Goal: Task Accomplishment & Management: Complete application form

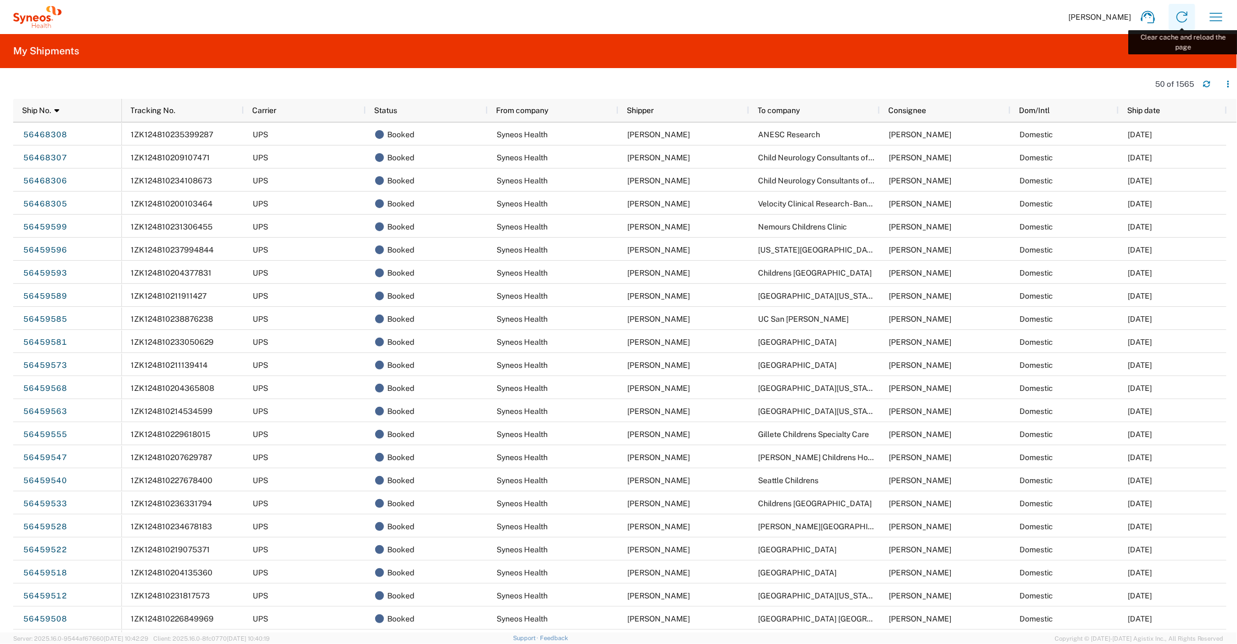
click at [1187, 13] on icon at bounding box center [1181, 17] width 11 height 11
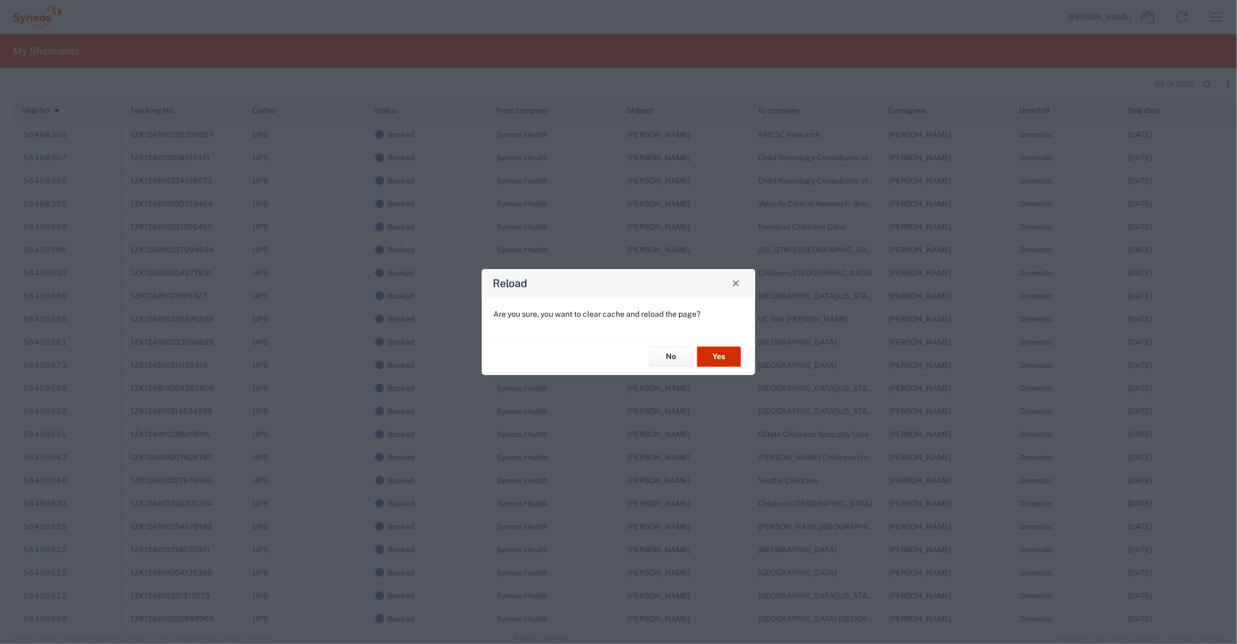
click at [726, 353] on button "Yes" at bounding box center [719, 357] width 44 height 20
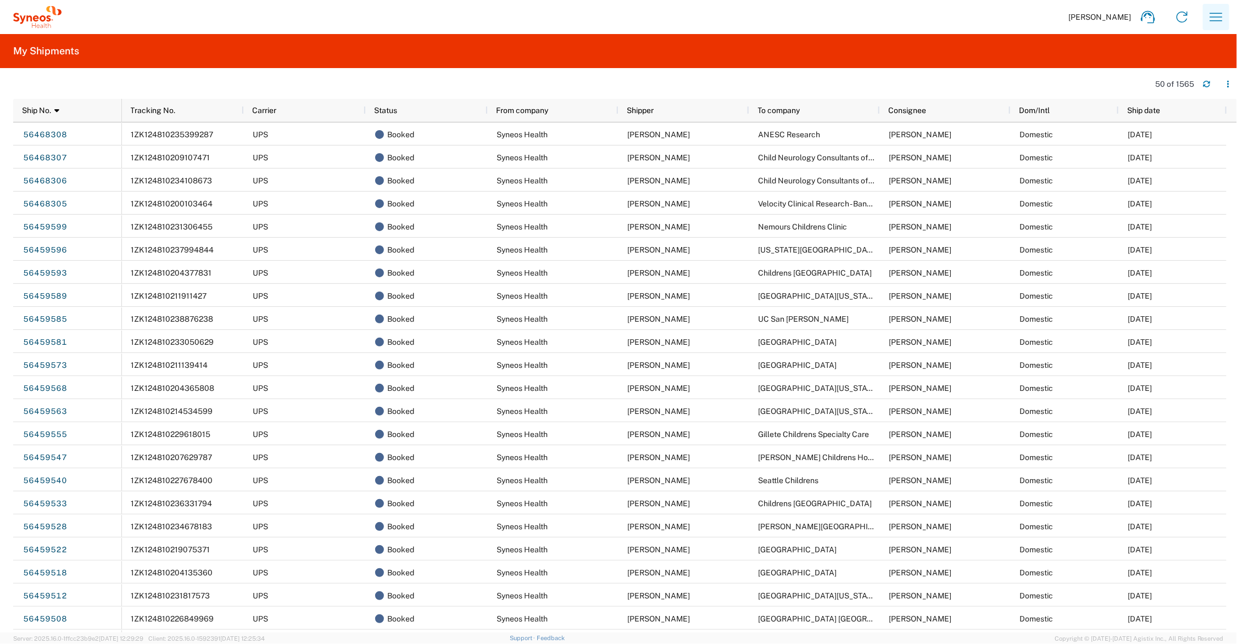
click at [1218, 15] on icon "button" at bounding box center [1216, 17] width 18 height 18
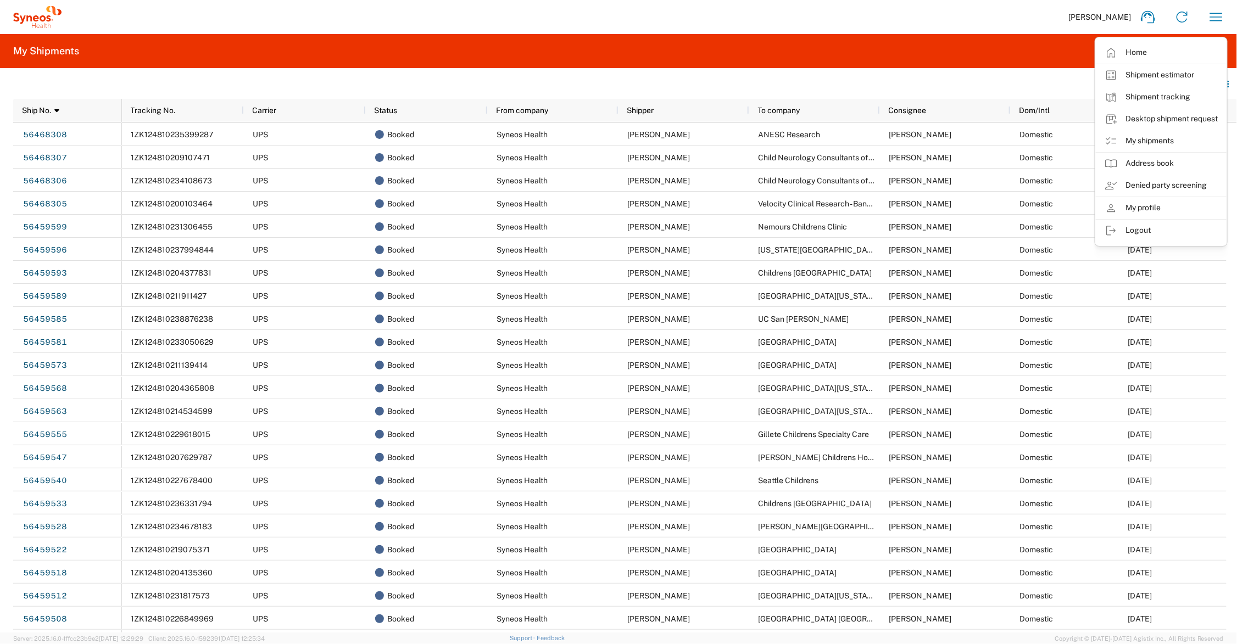
click at [1154, 114] on link "Desktop shipment request" at bounding box center [1160, 119] width 131 height 22
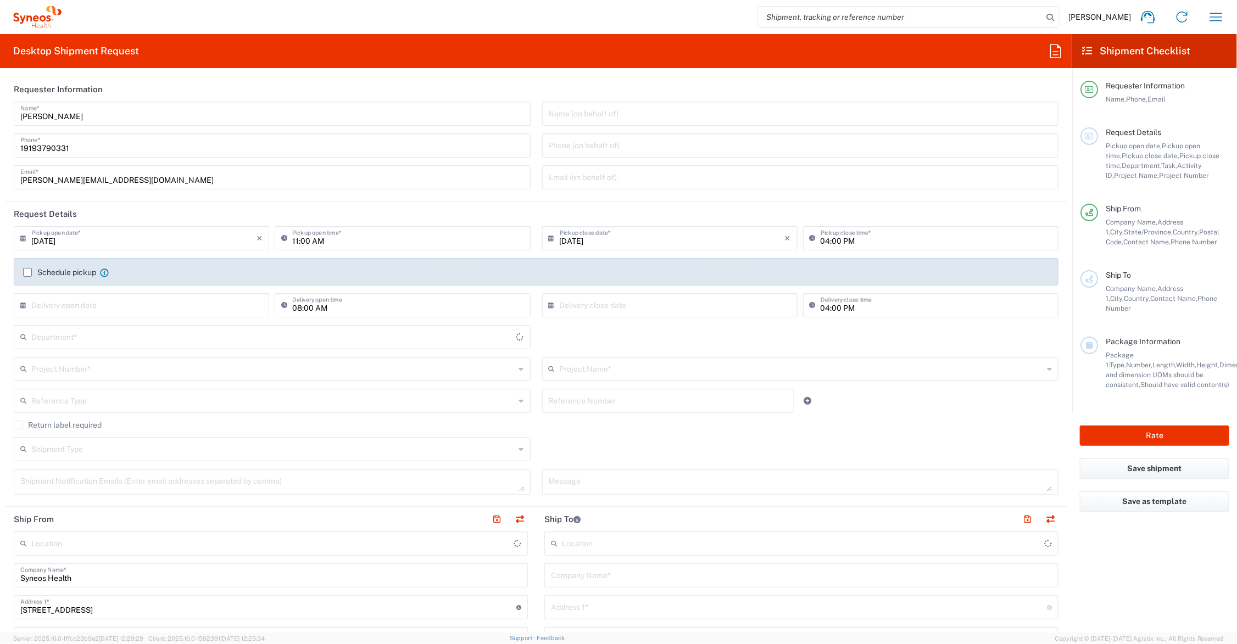
type input "Ohio"
type input "United States"
type input "6156"
type input "Syneos Health Communications-Westerville OH"
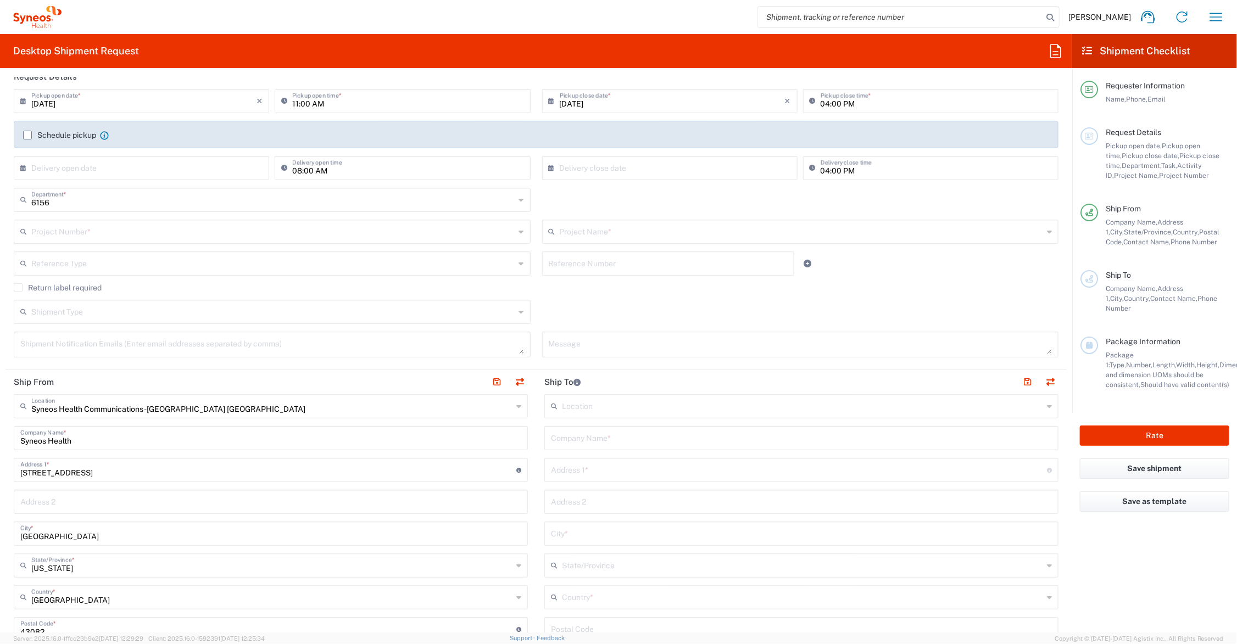
click at [124, 232] on input "text" at bounding box center [273, 230] width 484 height 19
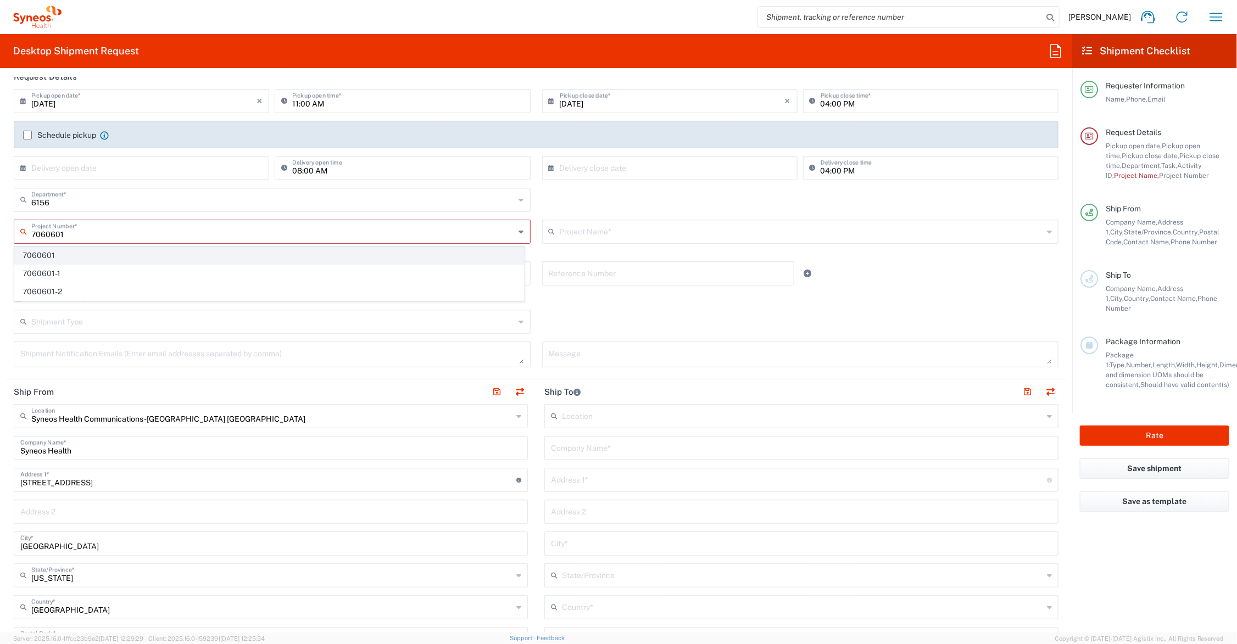
type input "7060601"
click at [90, 254] on span "7060601" at bounding box center [269, 255] width 509 height 17
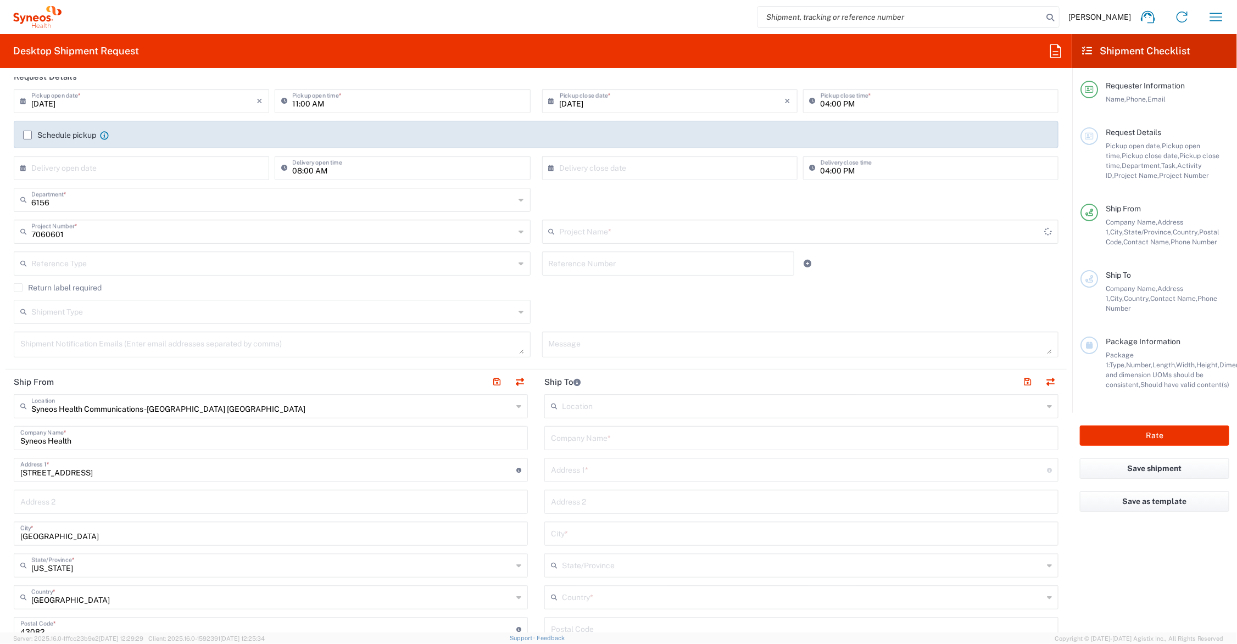
type input "Maze 7060601"
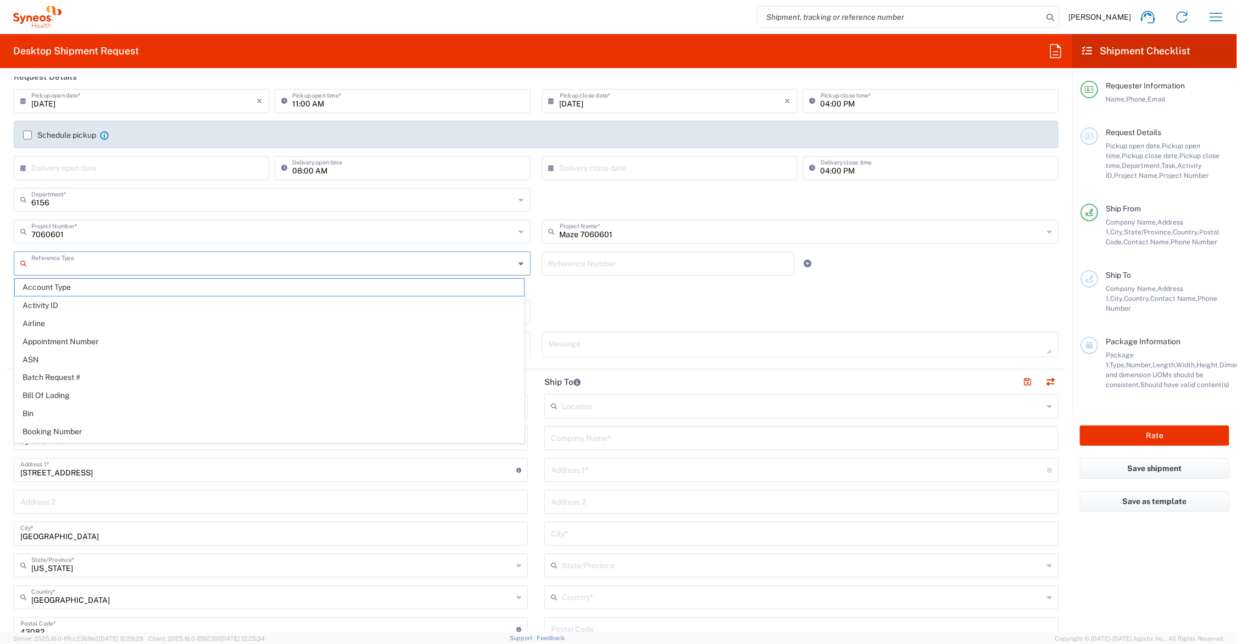
click at [132, 260] on input "text" at bounding box center [273, 262] width 484 height 19
click at [126, 230] on input "text" at bounding box center [273, 230] width 485 height 19
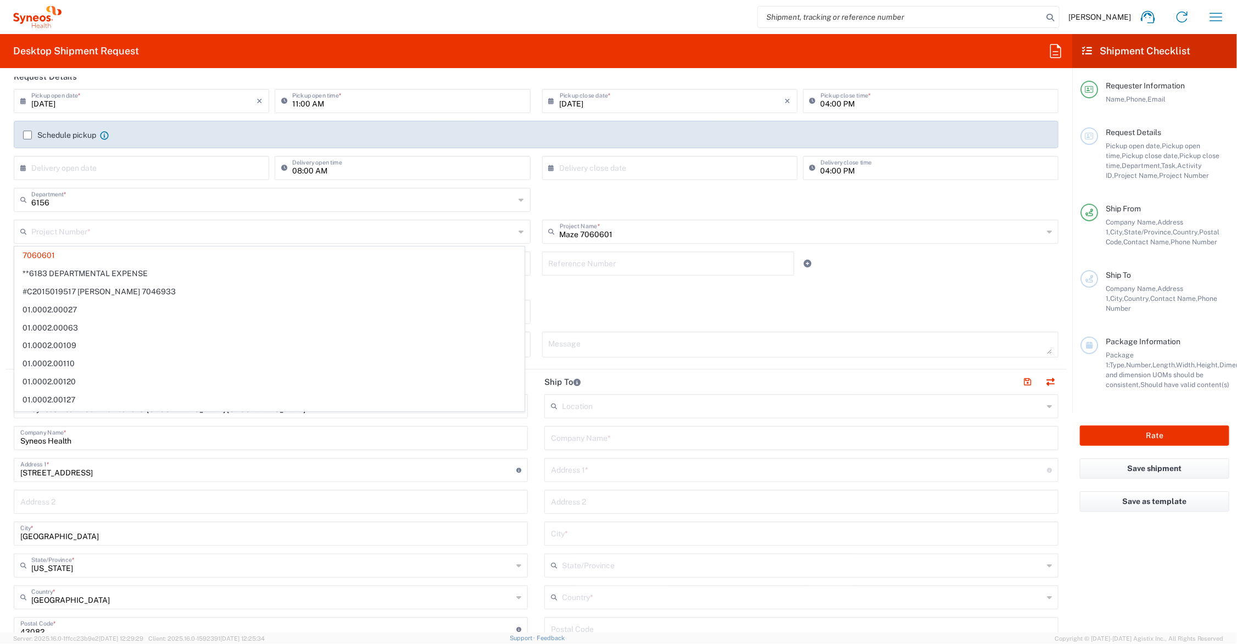
click at [563, 306] on div "Shipment Type Batch Regular" at bounding box center [536, 316] width 1056 height 32
type input "7060601"
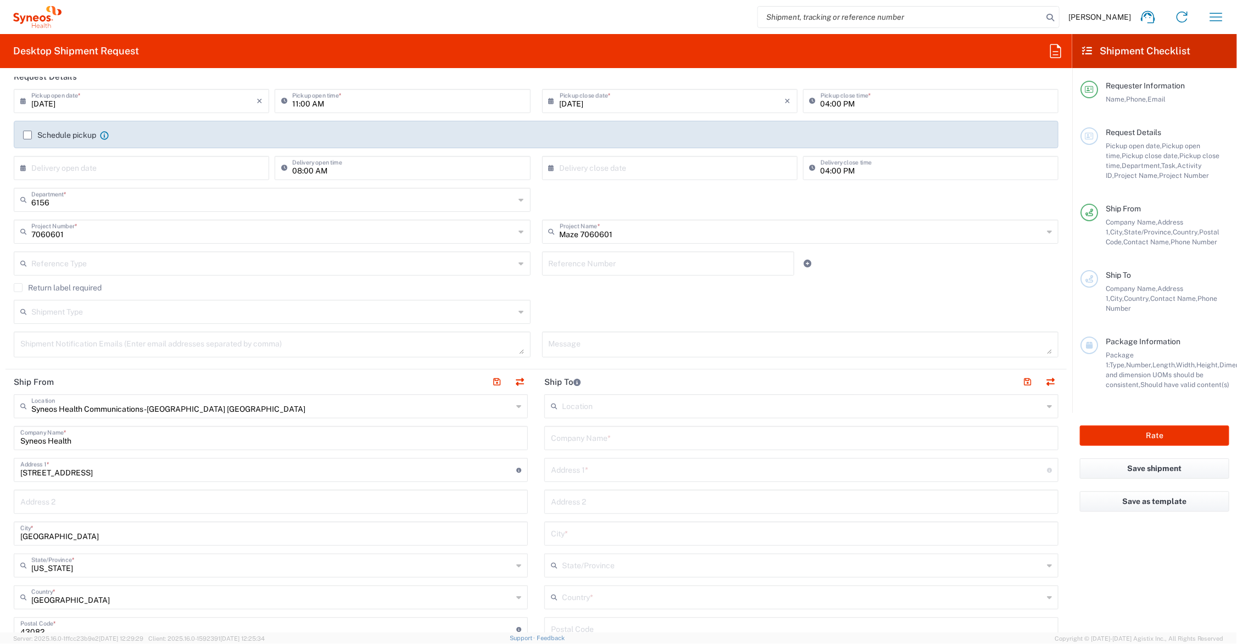
click at [113, 311] on input "text" at bounding box center [273, 310] width 484 height 19
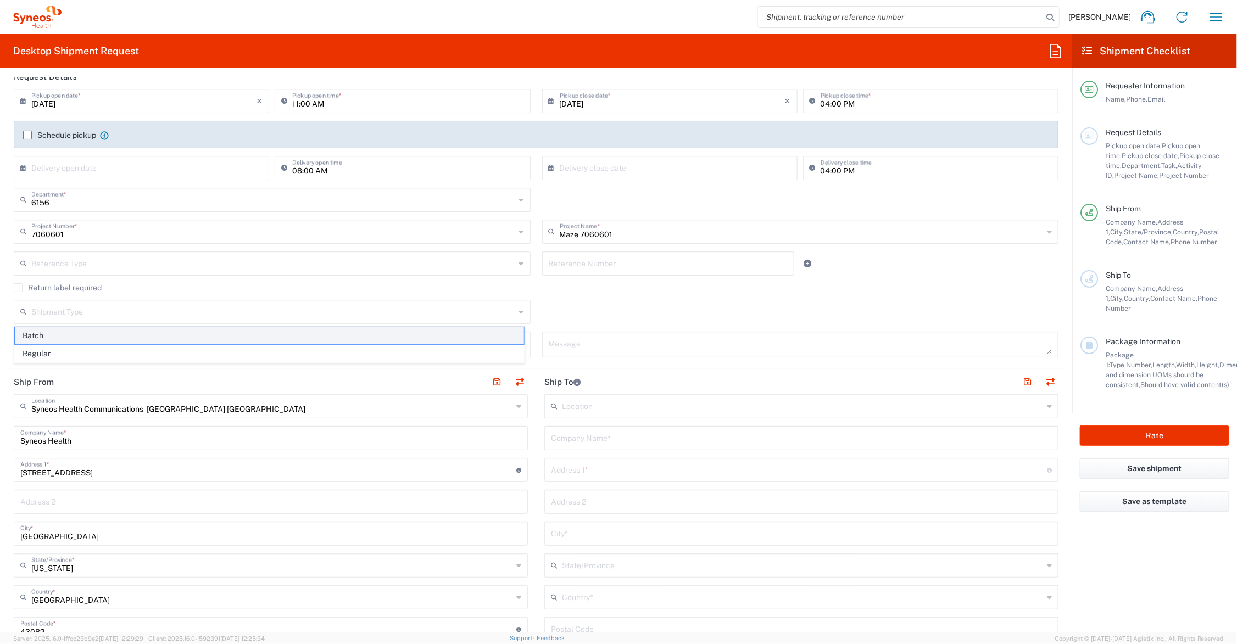
click at [33, 333] on span "Batch" at bounding box center [269, 335] width 509 height 17
type input "Batch"
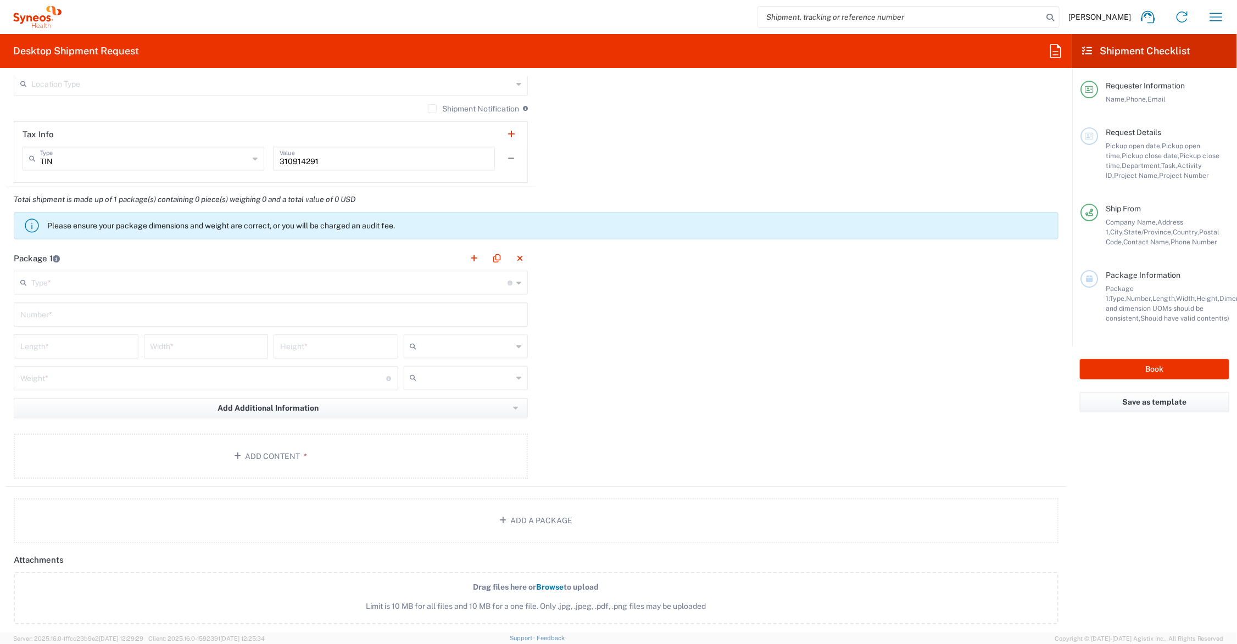
scroll to position [961, 0]
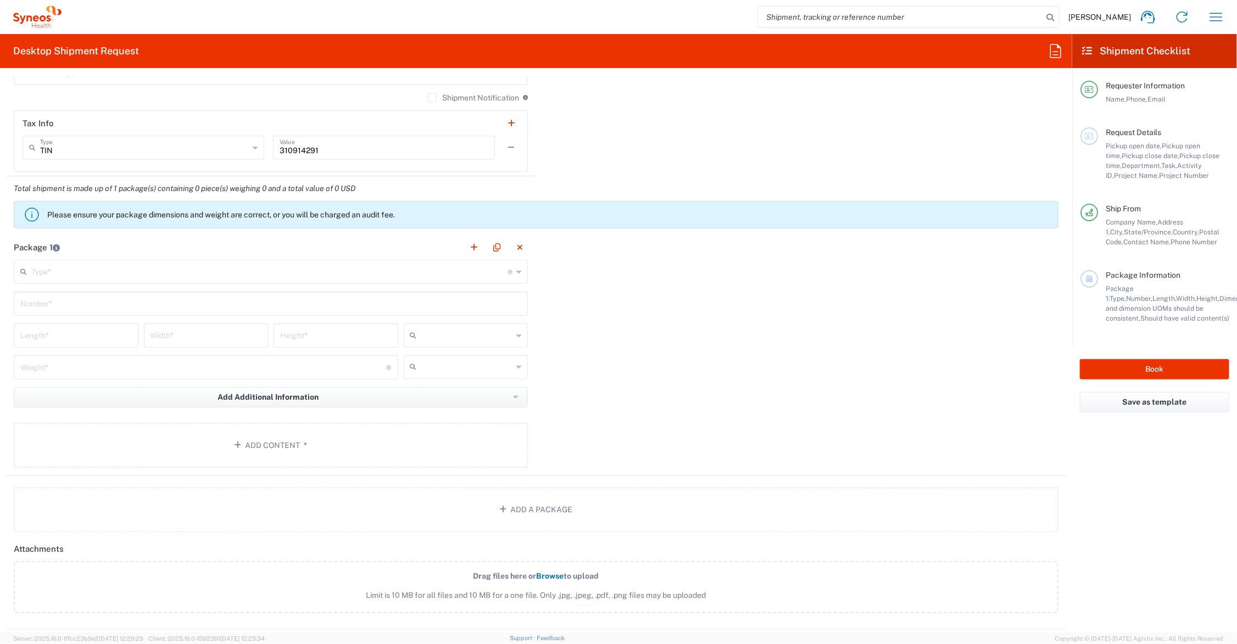
click at [107, 275] on input "text" at bounding box center [269, 270] width 476 height 19
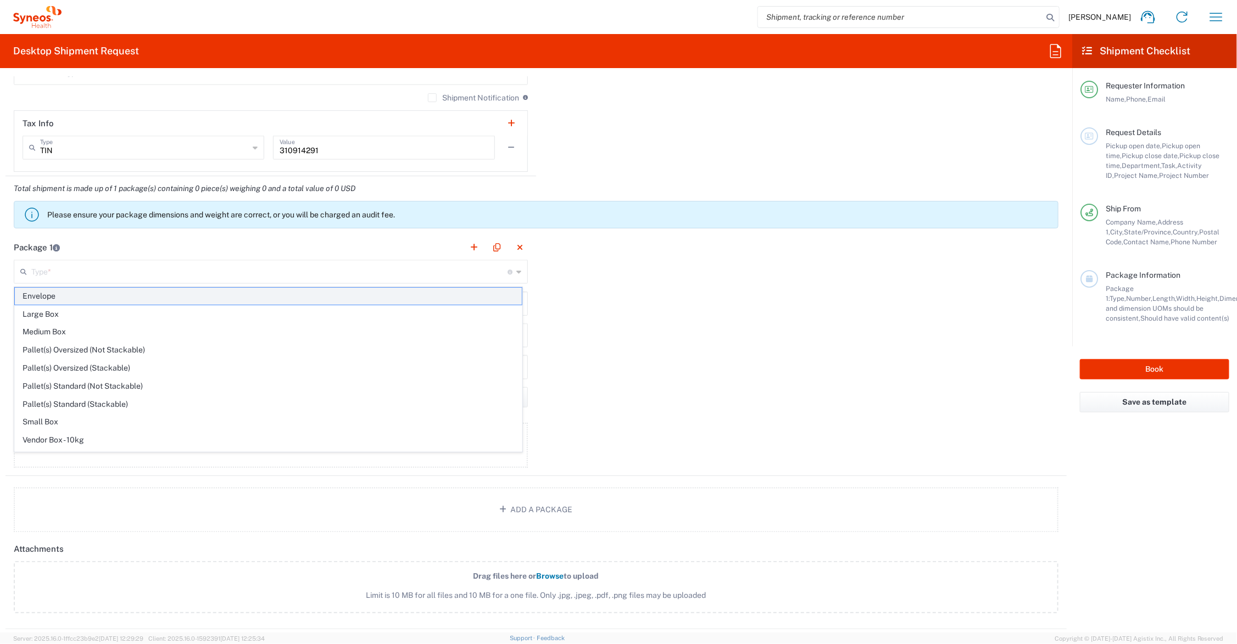
click at [60, 298] on span "Envelope" at bounding box center [268, 296] width 507 height 17
type input "Envelope"
type input "1"
type input "9.5"
type input "12.5"
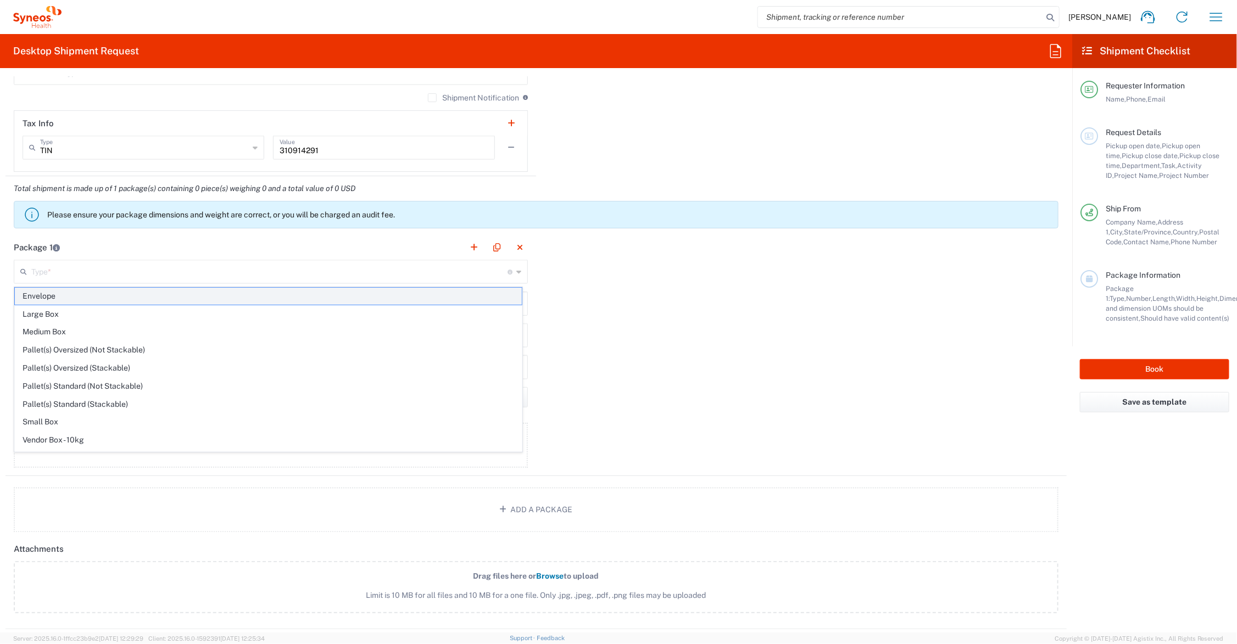
type input "0.25"
type input "in"
type input "0.45"
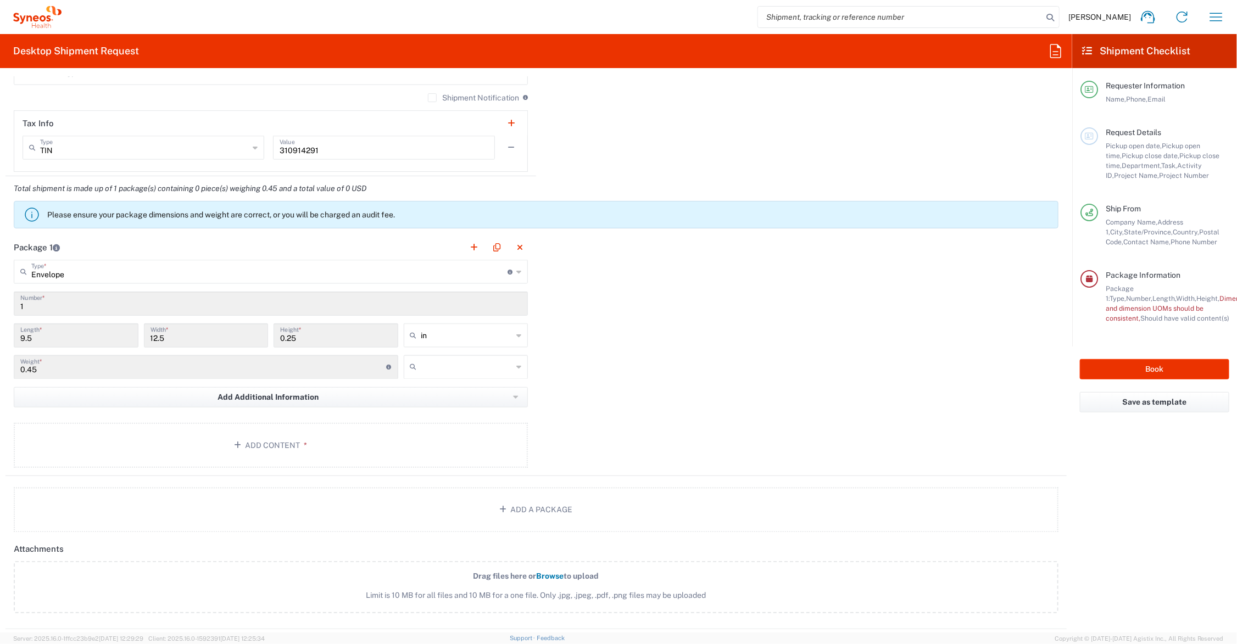
scroll to position [1098, 0]
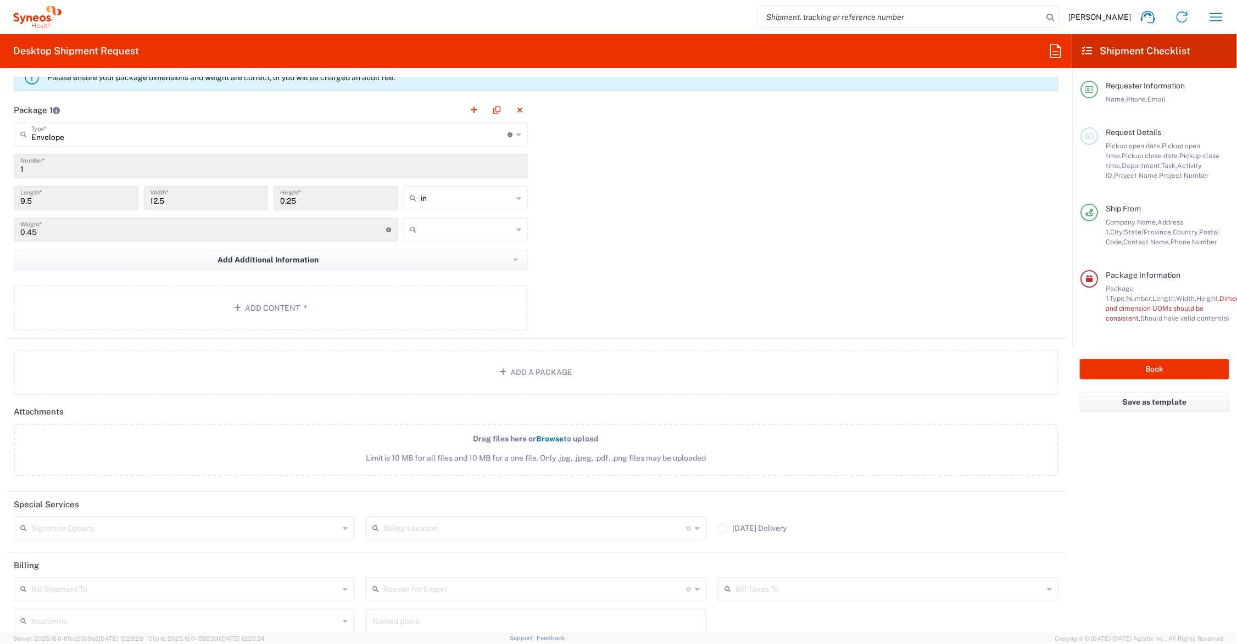
click at [424, 226] on input "text" at bounding box center [467, 230] width 92 height 18
click at [415, 272] on span "lbs" at bounding box center [461, 272] width 121 height 17
type input "lbs"
click at [251, 306] on button "Add Content *" at bounding box center [271, 308] width 514 height 45
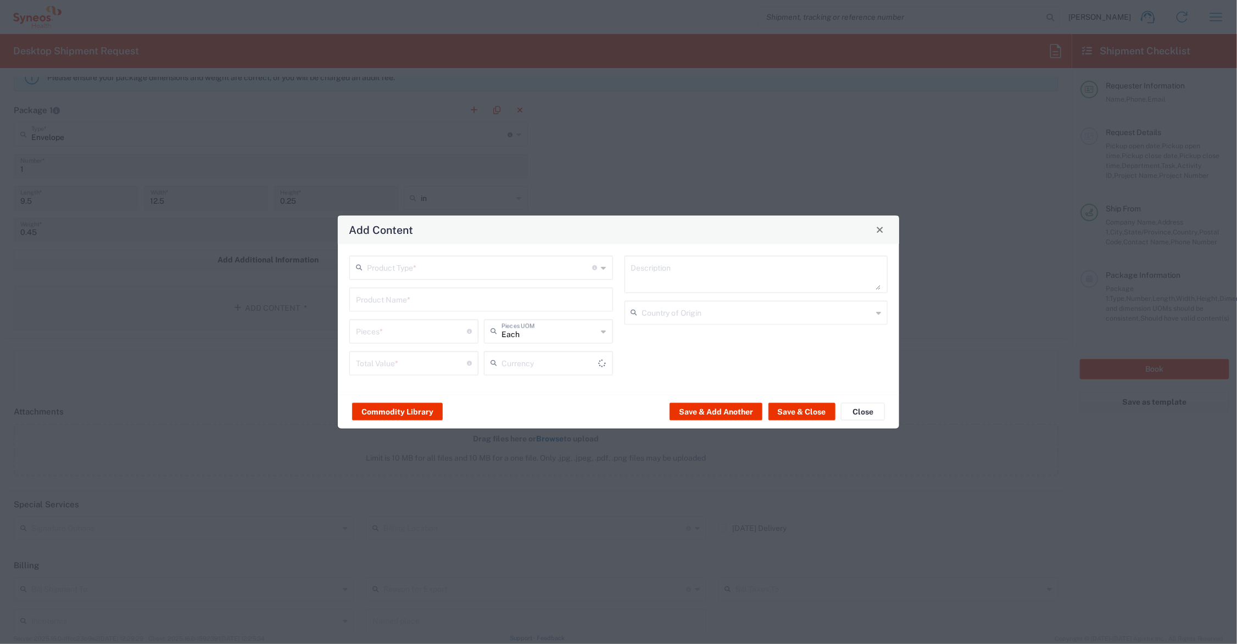
type input "US Dollar"
click at [396, 267] on input "text" at bounding box center [480, 266] width 226 height 19
click at [385, 293] on span "Documents" at bounding box center [481, 291] width 261 height 17
type input "Documents"
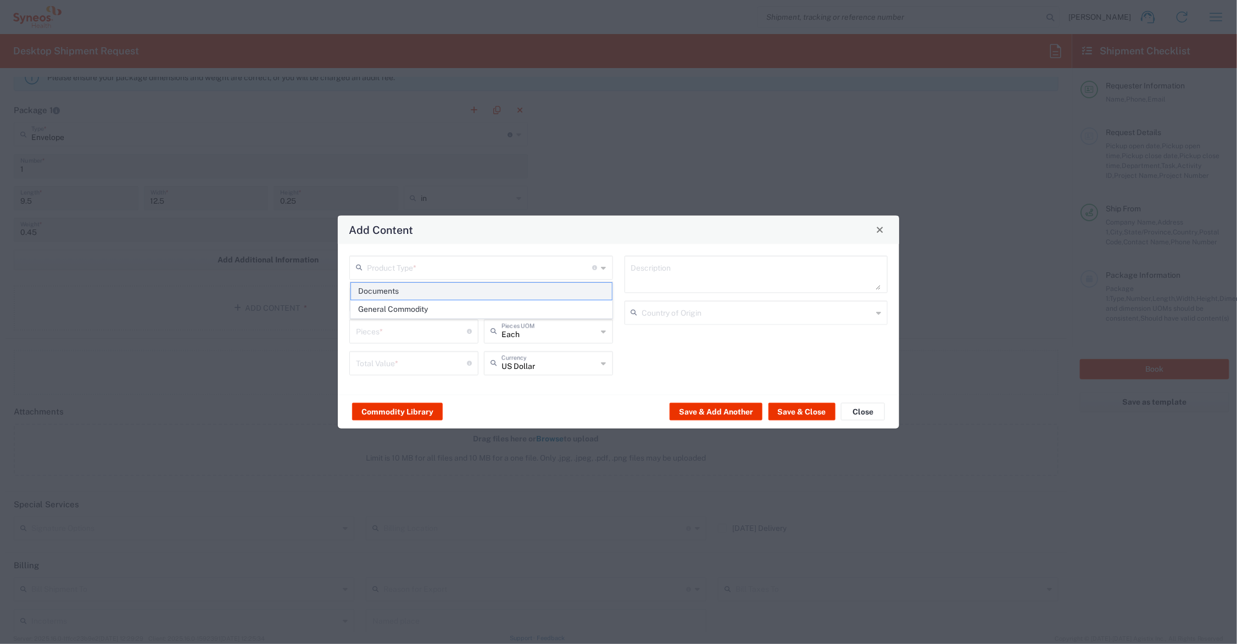
type input "1"
type textarea "Documents"
drag, startPoint x: 381, startPoint y: 330, endPoint x: 333, endPoint y: 330, distance: 47.8
click at [333, 330] on div "Add Content Documents Product Type * Document: Paper document generated interna…" at bounding box center [618, 322] width 1237 height 644
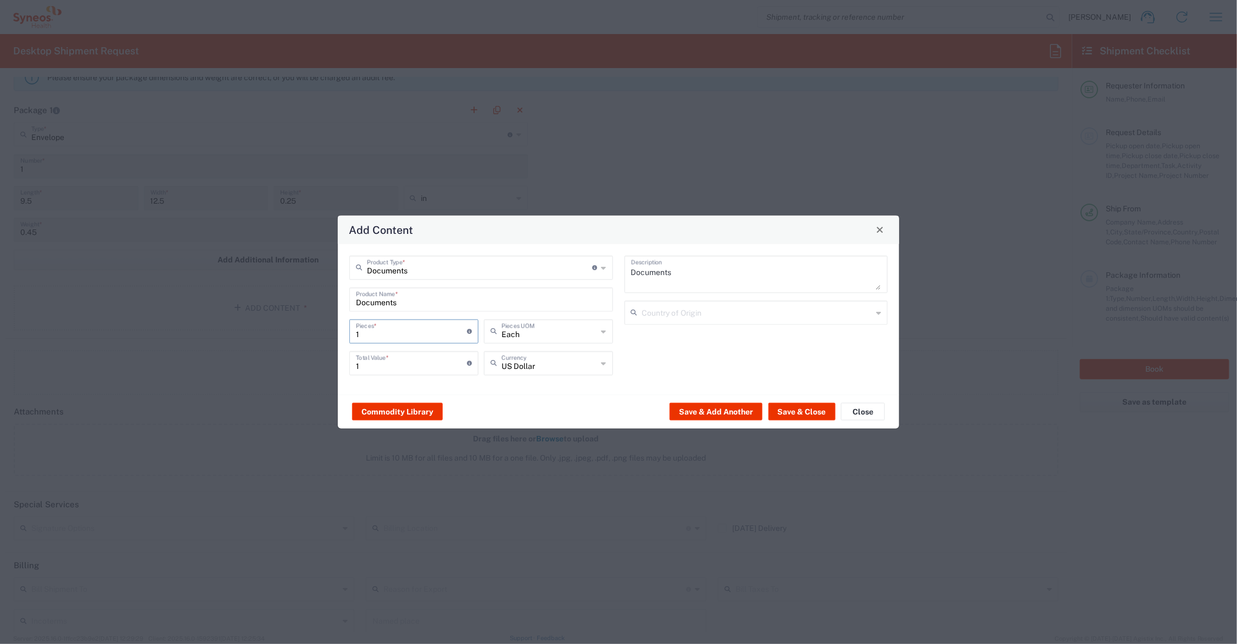
type input "2"
type input "22"
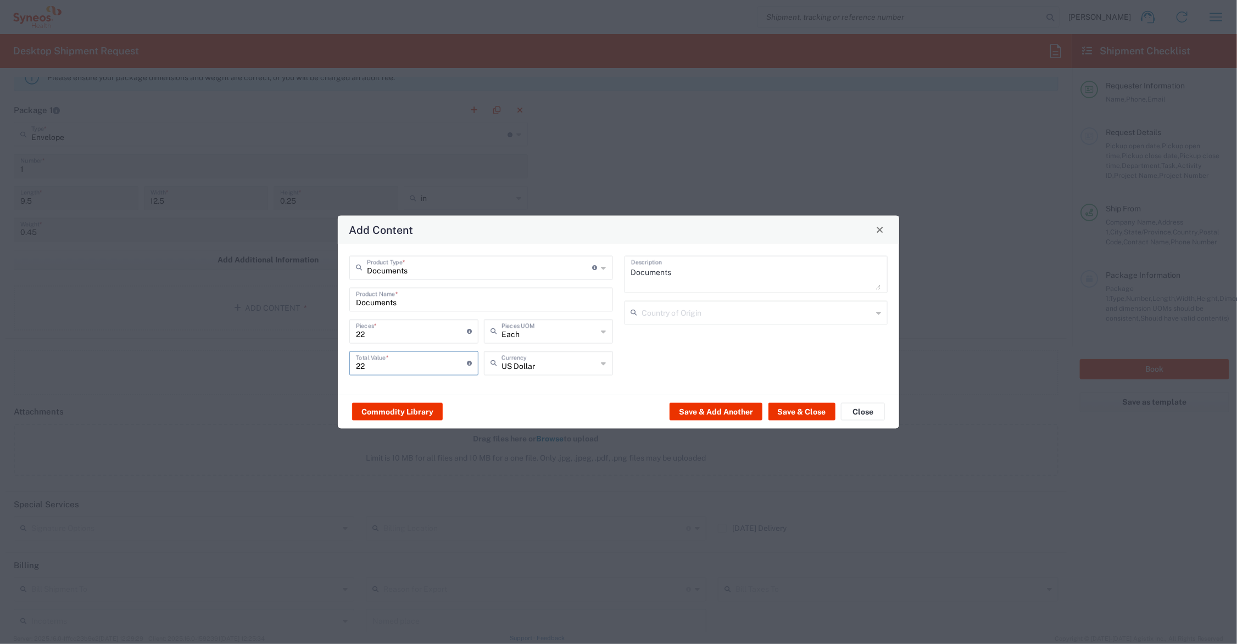
drag, startPoint x: 384, startPoint y: 361, endPoint x: 309, endPoint y: 355, distance: 75.5
click at [310, 355] on div "Add Content Documents Product Type * Document: Paper document generated interna…" at bounding box center [618, 322] width 1237 height 644
type input "30"
click at [803, 409] on button "Save & Close" at bounding box center [801, 412] width 67 height 18
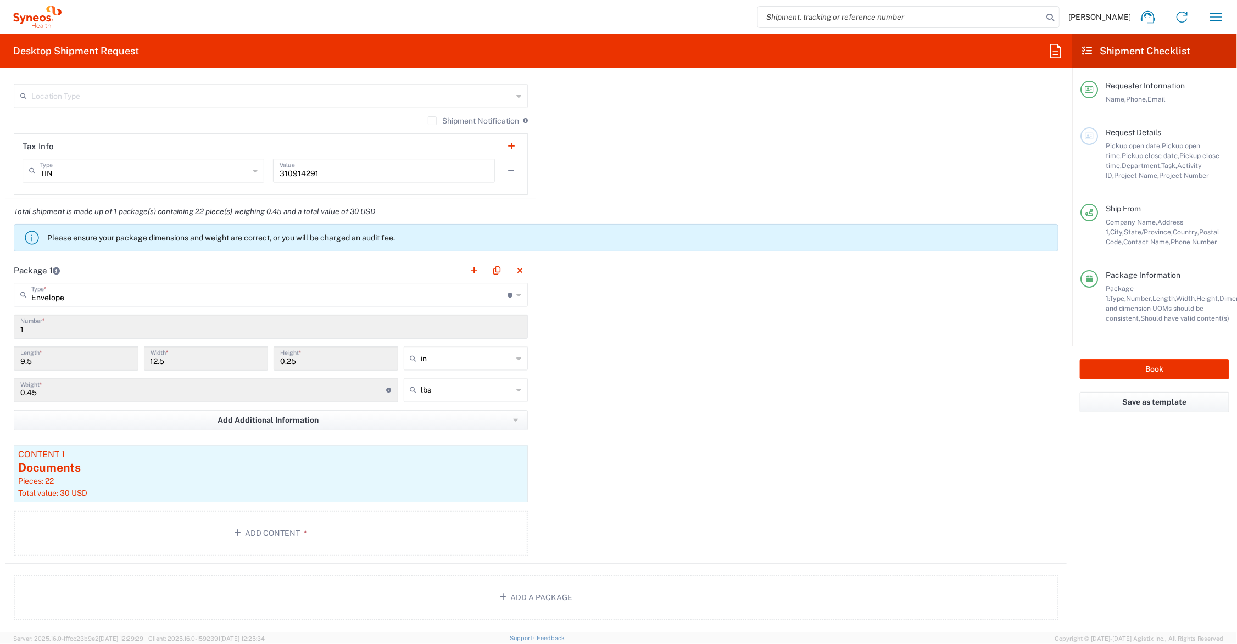
scroll to position [971, 0]
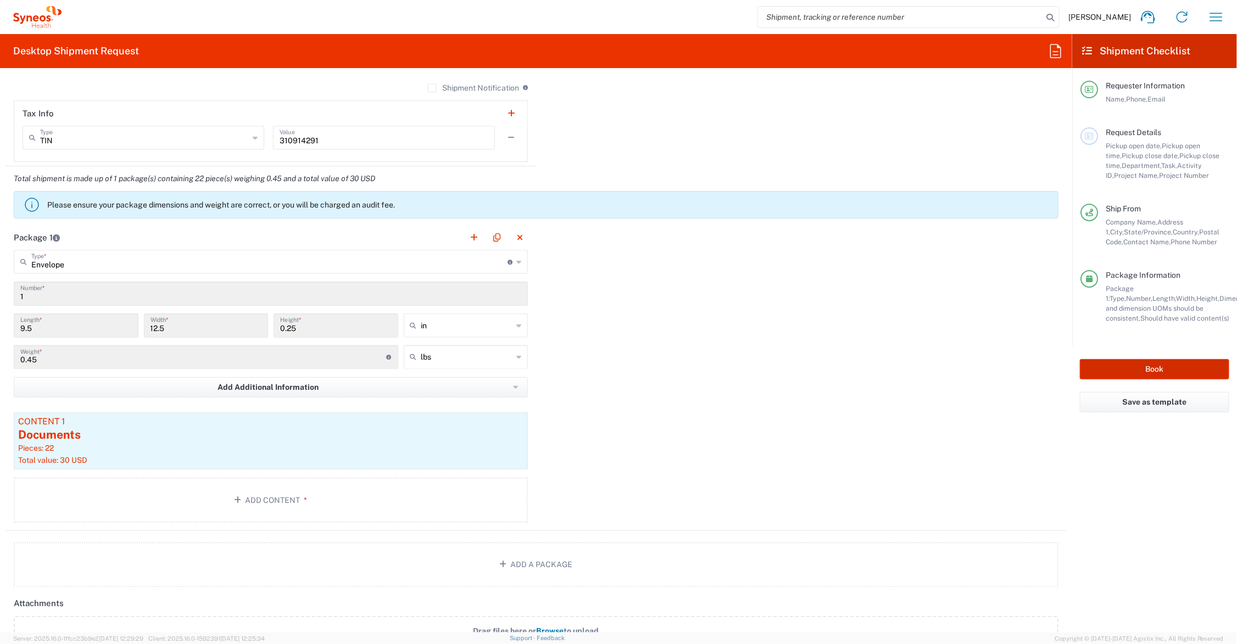
click at [1133, 368] on button "Book" at bounding box center [1154, 369] width 149 height 20
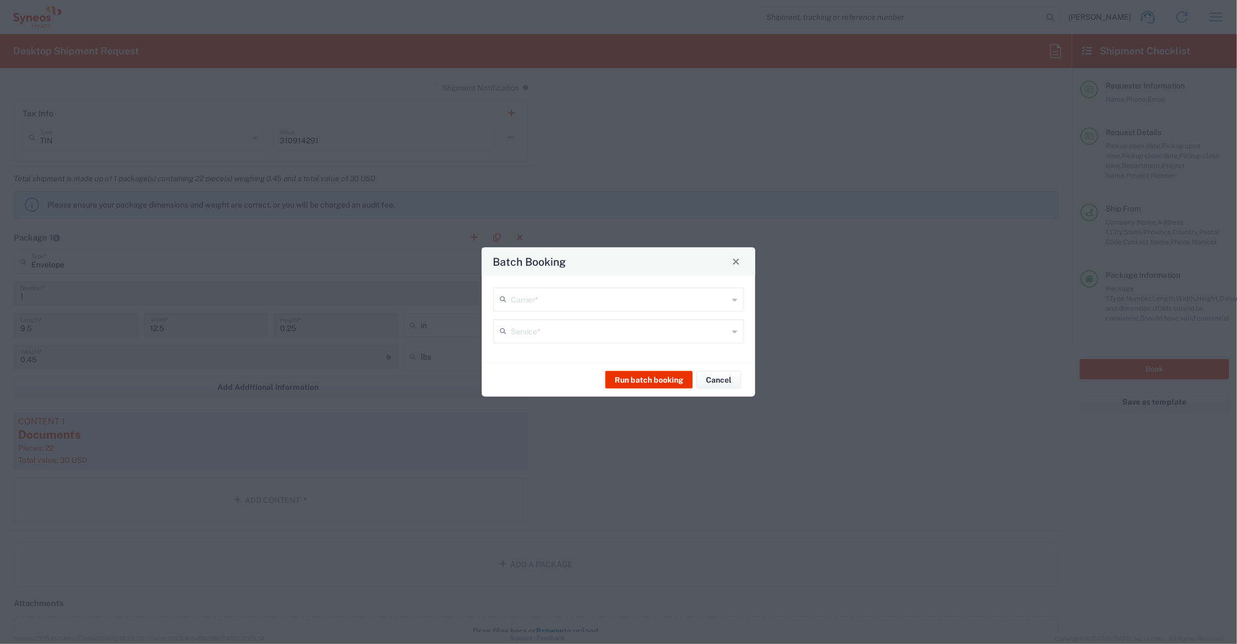
click at [617, 302] on input "text" at bounding box center [619, 298] width 217 height 19
click at [528, 338] on span "UPS" at bounding box center [618, 341] width 248 height 17
type input "UPS"
click at [543, 331] on input "text" at bounding box center [619, 330] width 217 height 19
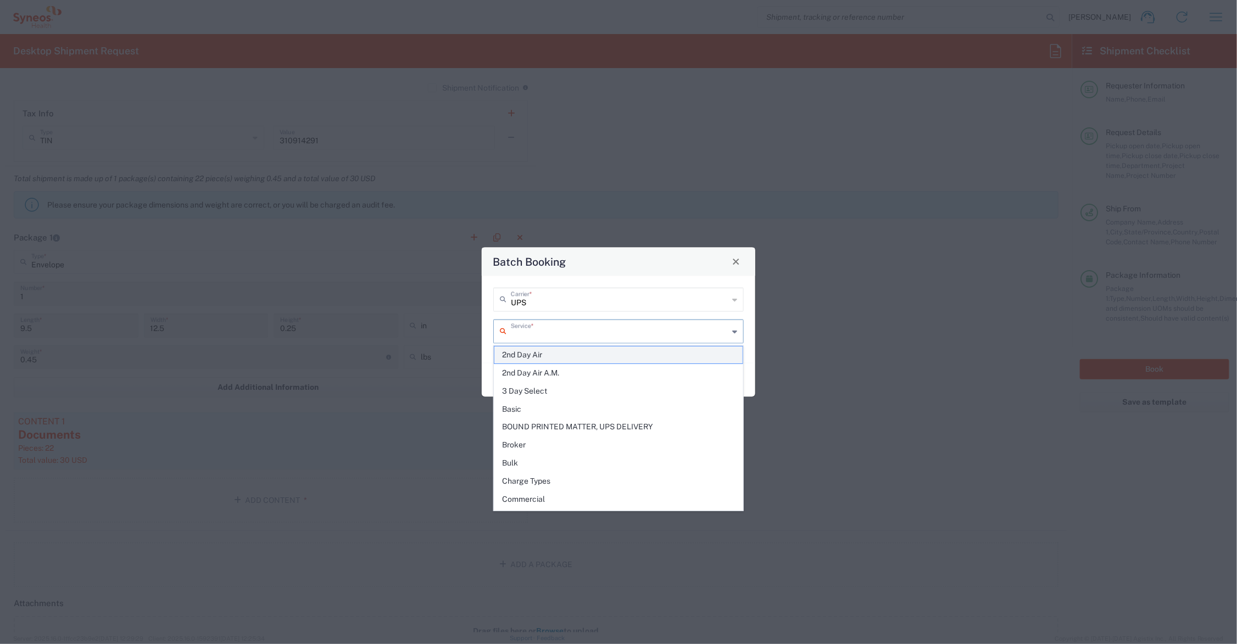
click at [538, 355] on span "2nd Day Air" at bounding box center [618, 354] width 248 height 17
type input "2nd Day Air"
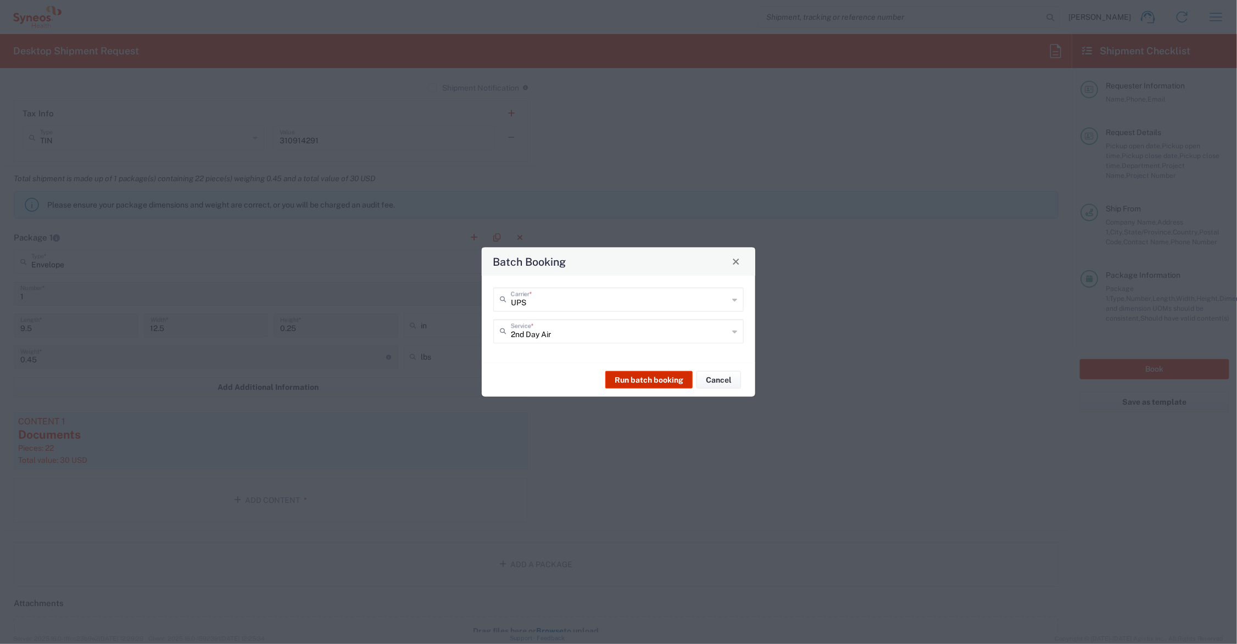
click at [661, 376] on button "Run batch booking" at bounding box center [648, 380] width 87 height 18
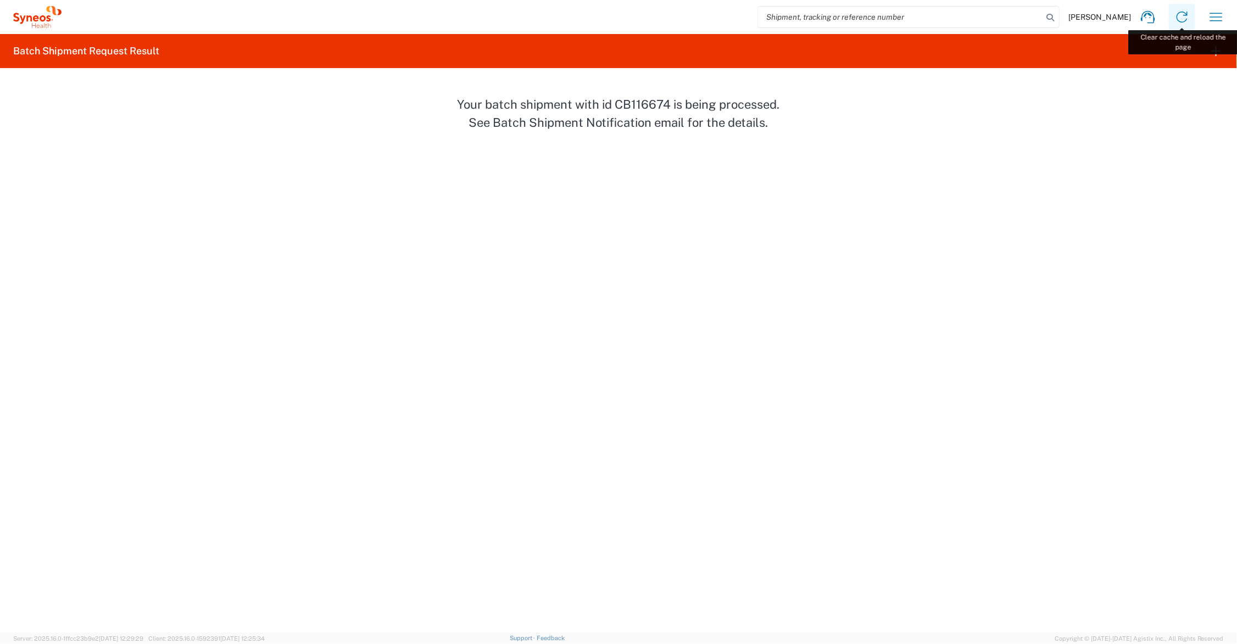
click at [1179, 15] on icon at bounding box center [1182, 17] width 18 height 18
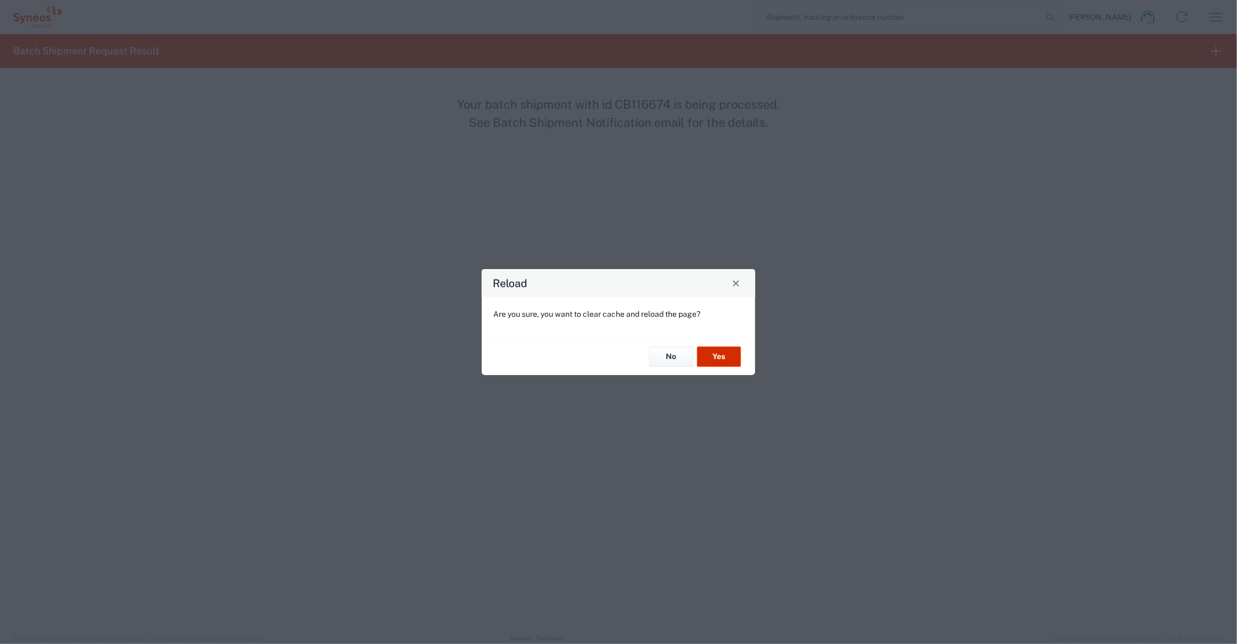
click at [721, 354] on button "Yes" at bounding box center [719, 357] width 44 height 20
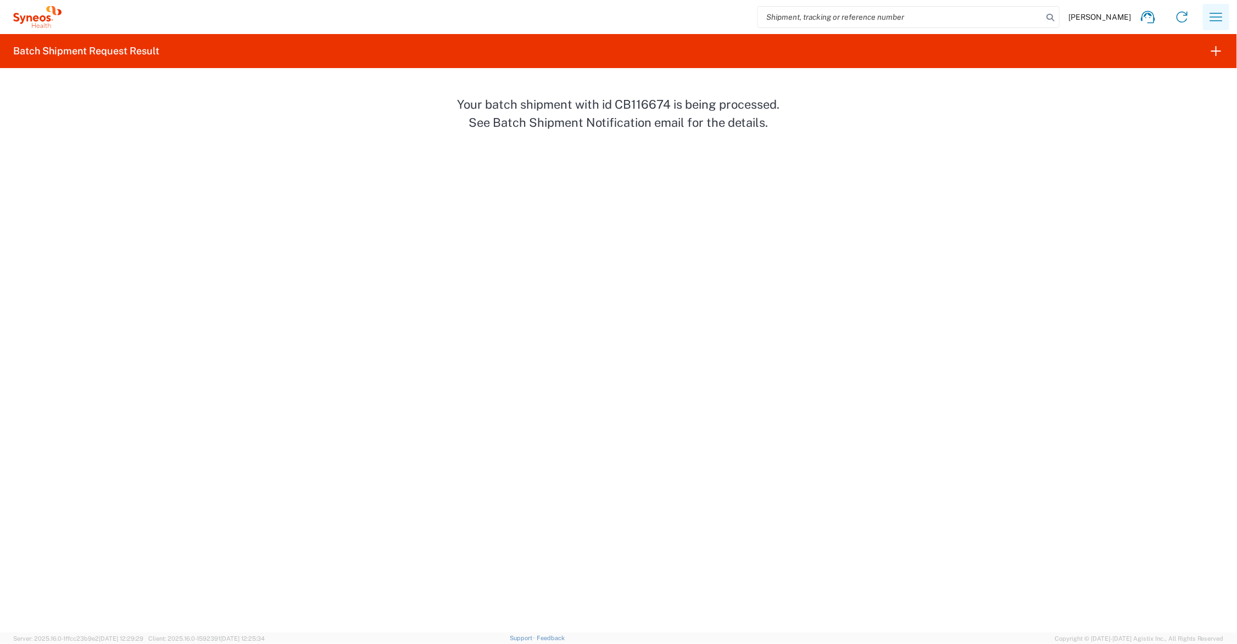
click at [1212, 12] on icon "button" at bounding box center [1216, 17] width 18 height 18
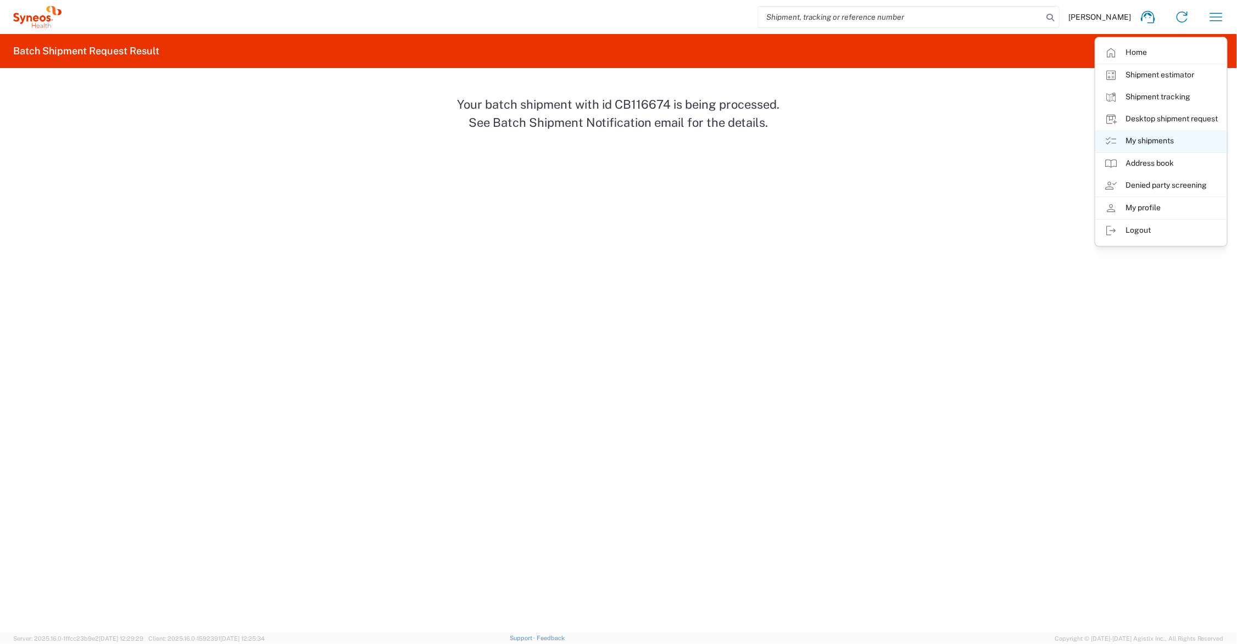
click at [1155, 138] on link "My shipments" at bounding box center [1160, 141] width 131 height 22
